Goal: Task Accomplishment & Management: Manage account settings

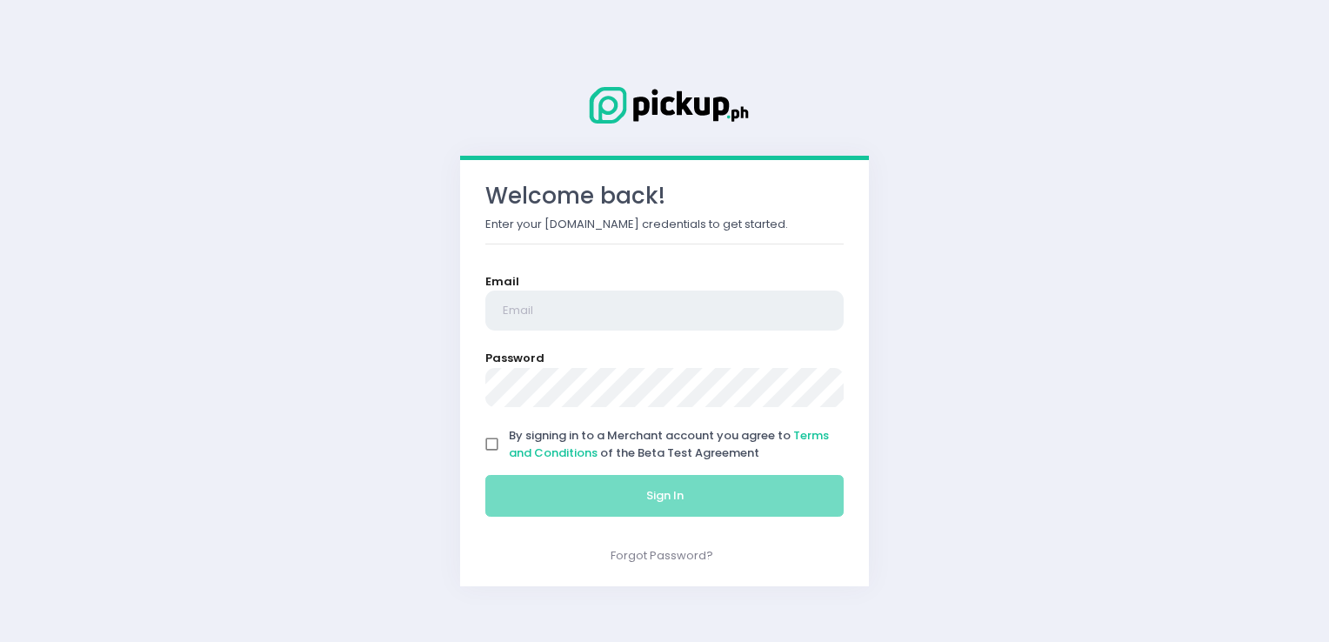
click at [601, 305] on input "email" at bounding box center [665, 311] width 358 height 40
type input "[EMAIL_ADDRESS][DOMAIN_NAME]"
click at [585, 311] on input "[EMAIL_ADDRESS][DOMAIN_NAME]" at bounding box center [665, 311] width 358 height 40
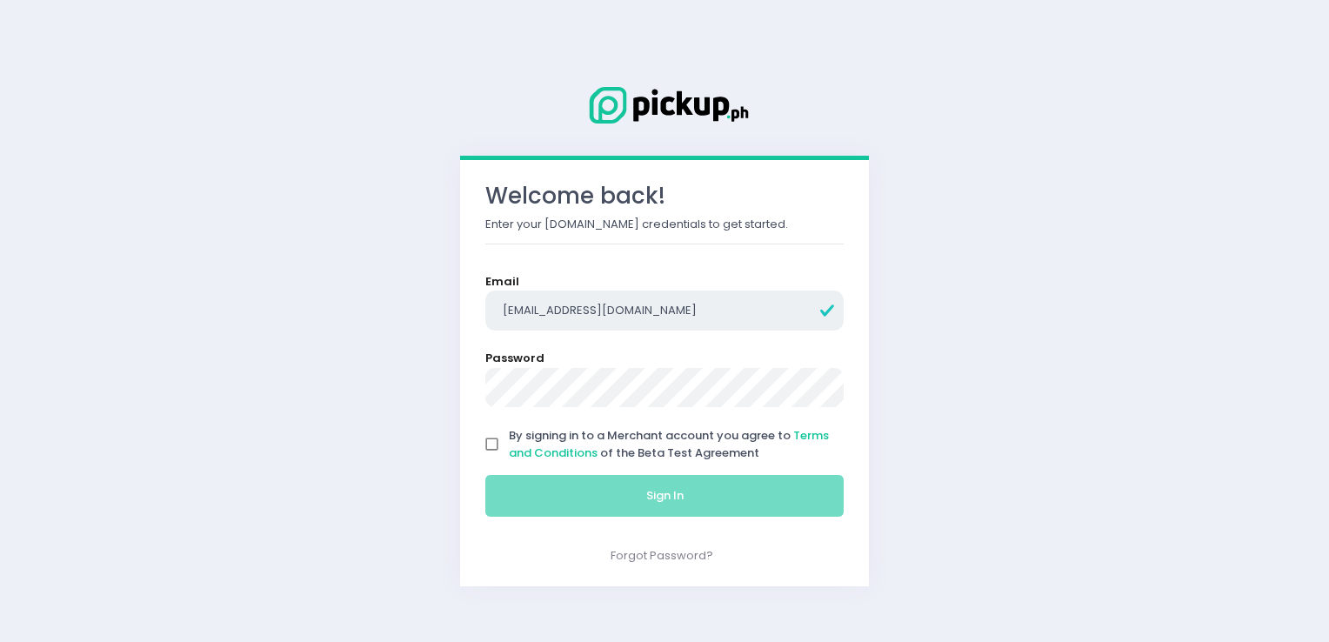
click at [585, 311] on input "[EMAIL_ADDRESS][DOMAIN_NAME]" at bounding box center [665, 311] width 358 height 40
click at [953, 363] on div "Welcome back! Enter your Pickup.ph credentials to get started. Email aiyanarena…" at bounding box center [664, 321] width 1329 height 642
click at [721, 412] on form "Email aiyanarenavaldez@gmail.com Password By signing in to a Merchant account y…" at bounding box center [665, 399] width 358 height 252
click at [574, 388] on form "Email aiyanarenavaldez@gmail.com Password By signing in to a Merchant account y…" at bounding box center [665, 399] width 358 height 252
click at [702, 325] on form "Email aiyanarenavaldez@gmail.com Password By signing in to a Merchant account y…" at bounding box center [665, 399] width 358 height 252
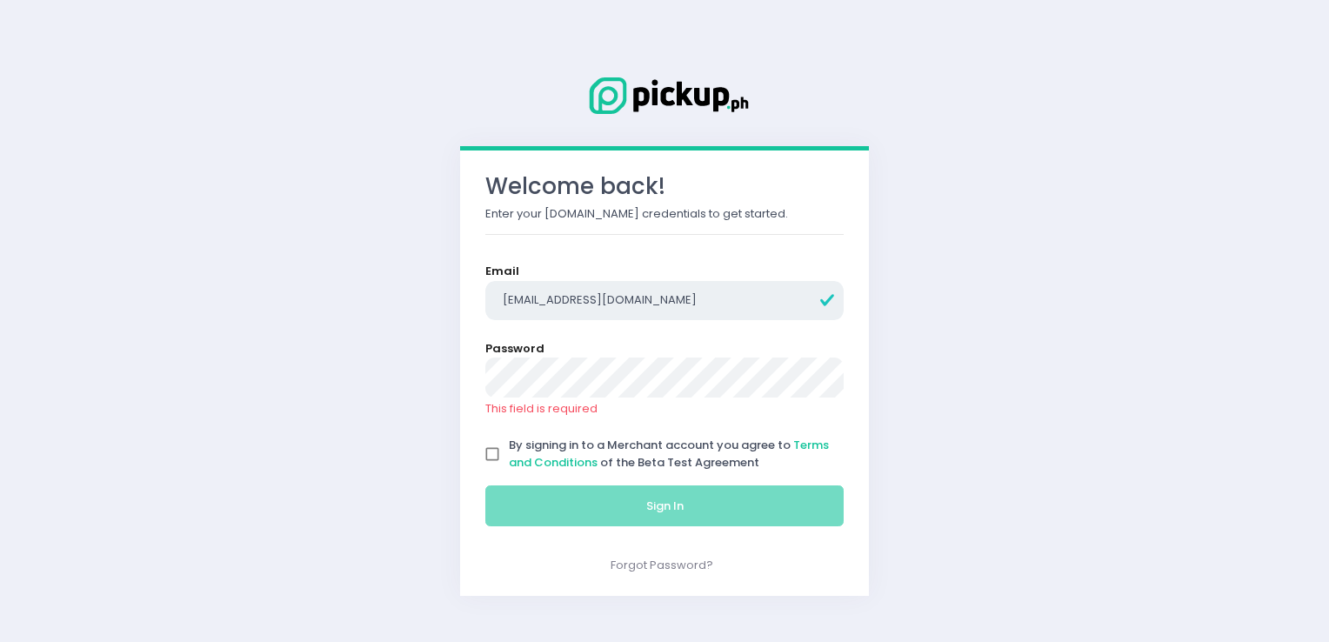
click at [746, 317] on input "aiyanarenavaldez@gmail.com" at bounding box center [665, 301] width 358 height 40
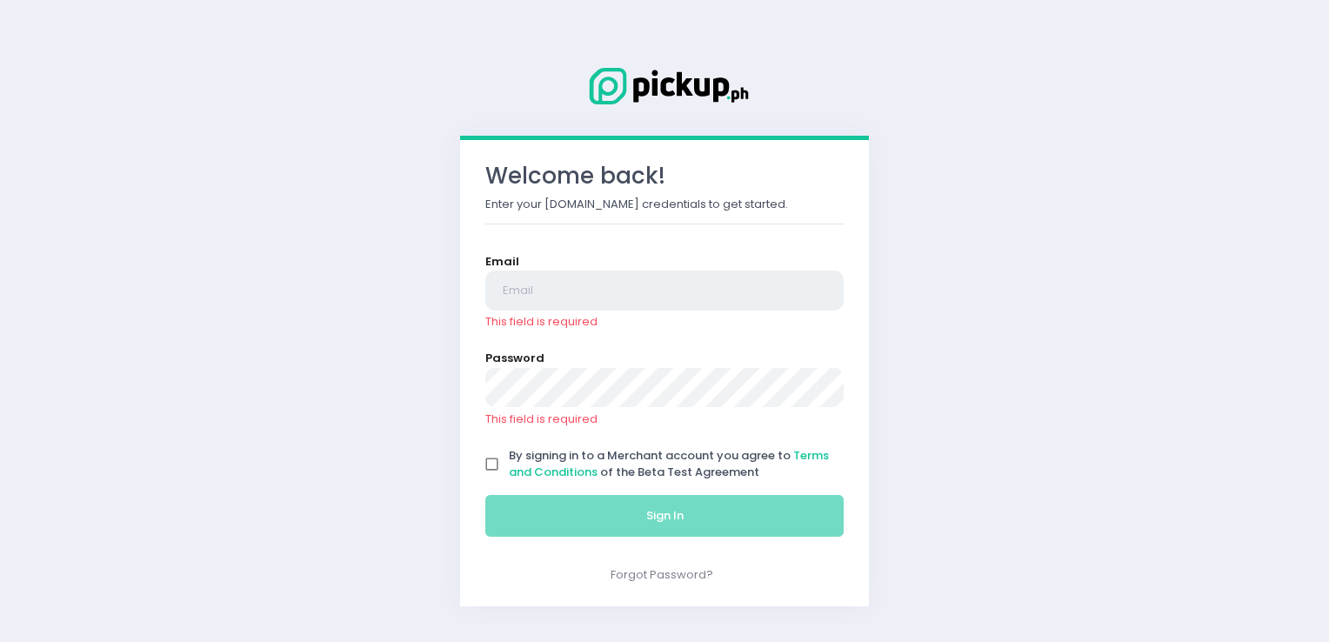
click at [703, 305] on input "email" at bounding box center [665, 291] width 358 height 40
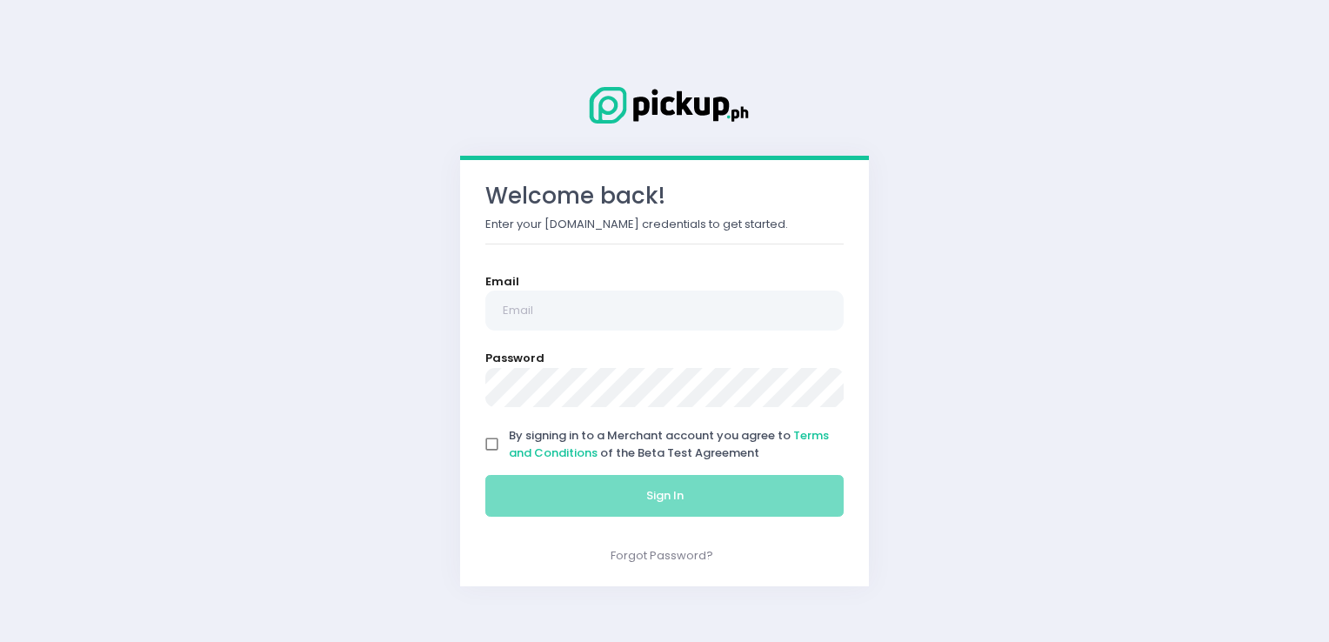
click at [627, 290] on div "Email" at bounding box center [665, 301] width 358 height 57
click at [614, 318] on input "email" at bounding box center [665, 311] width 358 height 40
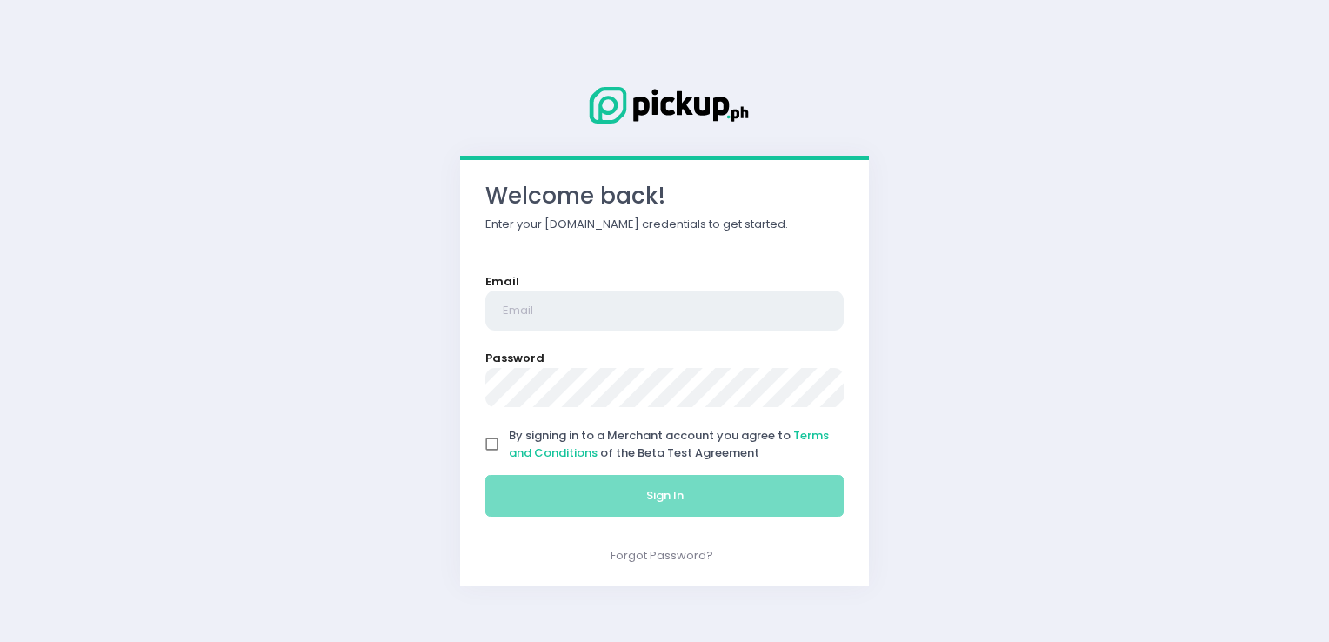
click at [614, 318] on input "email" at bounding box center [665, 311] width 358 height 40
